Goal: Task Accomplishment & Management: Manage account settings

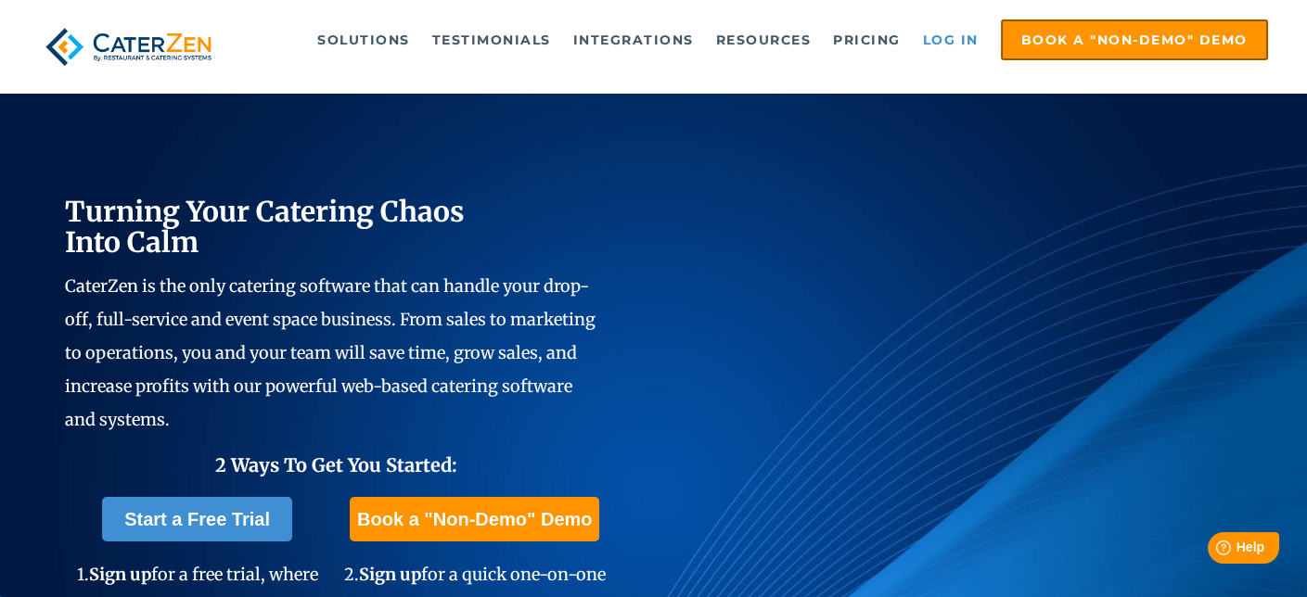
click at [948, 32] on link "Log in" at bounding box center [951, 39] width 74 height 37
click at [935, 41] on link "Log in" at bounding box center [951, 39] width 74 height 37
click at [943, 21] on link "Log in" at bounding box center [951, 39] width 74 height 37
click at [941, 33] on link "Log in" at bounding box center [951, 39] width 74 height 37
